Goal: Transaction & Acquisition: Subscribe to service/newsletter

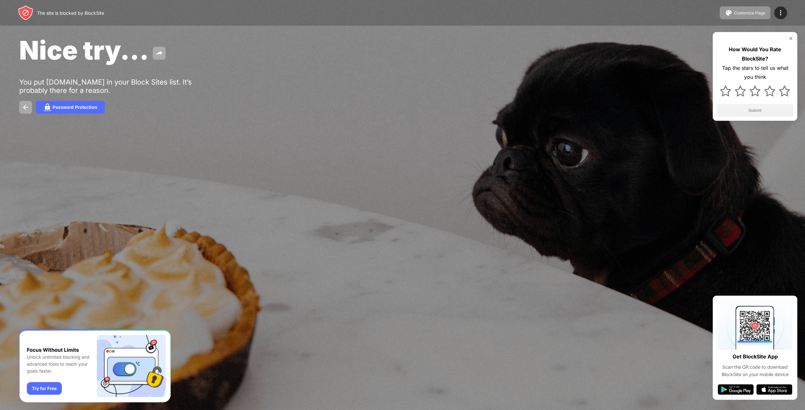
click at [249, 294] on div at bounding box center [402, 205] width 805 height 410
click at [83, 16] on div "The site is blocked by BlockSite" at bounding box center [61, 12] width 86 height 15
drag, startPoint x: 794, startPoint y: 40, endPoint x: 790, endPoint y: 40, distance: 3.9
click at [790, 40] on div "How Would You Rate BlockSite? Tap the stars to tell us what you think Submit" at bounding box center [755, 76] width 85 height 89
click at [790, 40] on img at bounding box center [791, 38] width 5 height 5
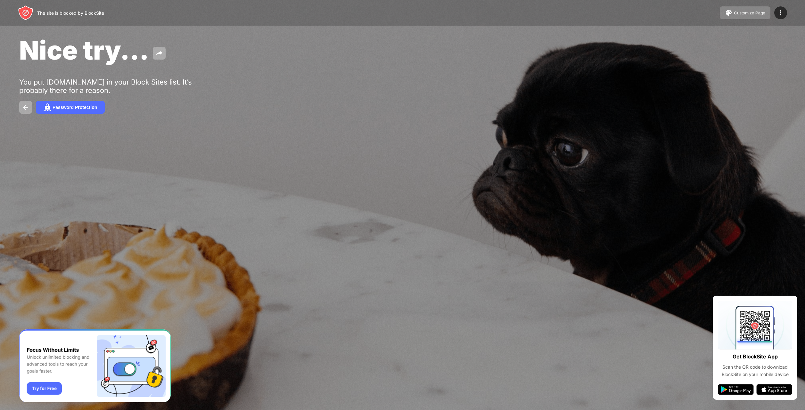
click at [756, 17] on button "Customize Page" at bounding box center [745, 12] width 51 height 13
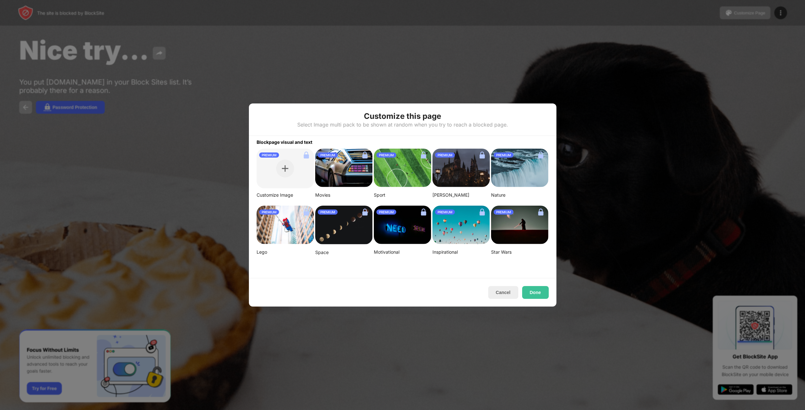
click at [500, 172] on img at bounding box center [519, 168] width 57 height 38
